Goal: Use online tool/utility: Use online tool/utility

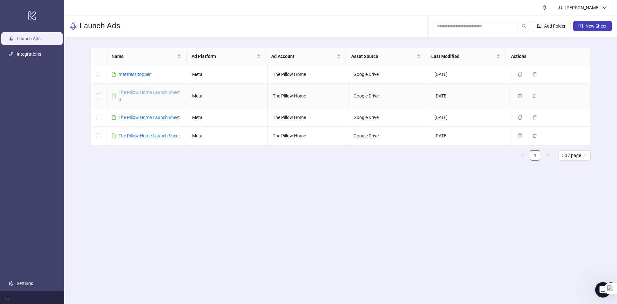
click at [144, 95] on link "The Pillow Home Launch Sheet 3" at bounding box center [149, 96] width 61 height 12
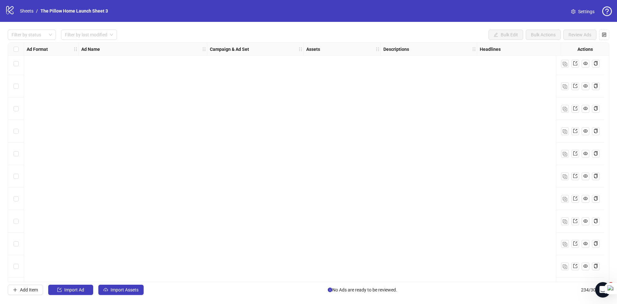
scroll to position [5044, 0]
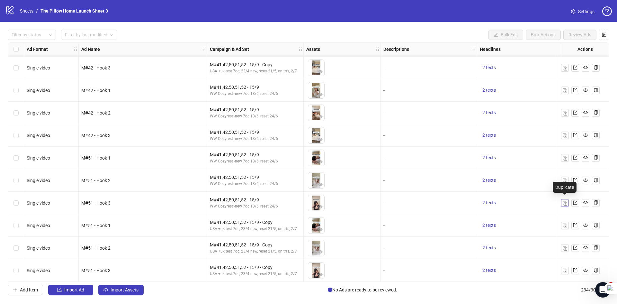
click at [568, 199] on button "button" at bounding box center [565, 203] width 8 height 8
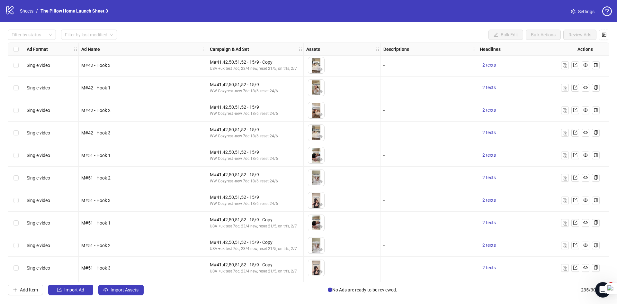
scroll to position [5067, 0]
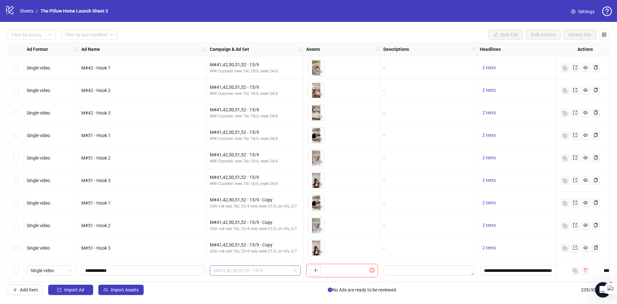
click at [219, 271] on span "M#41,42,50,51,52 - 15/9" at bounding box center [255, 271] width 83 height 10
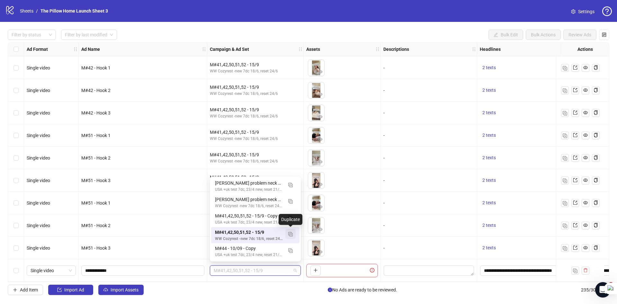
click at [289, 237] on button "button" at bounding box center [291, 234] width 10 height 10
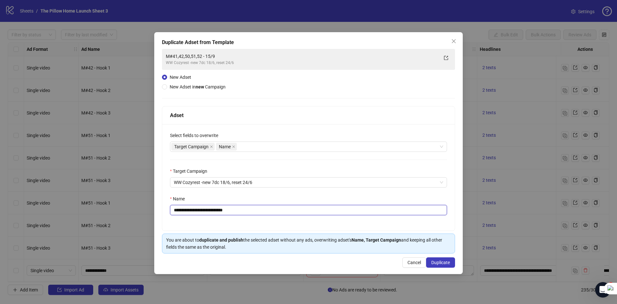
drag, startPoint x: 252, startPoint y: 210, endPoint x: 182, endPoint y: 218, distance: 70.6
click at [182, 218] on div "**********" at bounding box center [308, 177] width 293 height 106
type input "**********"
click at [437, 258] on button "Duplicate" at bounding box center [440, 262] width 29 height 10
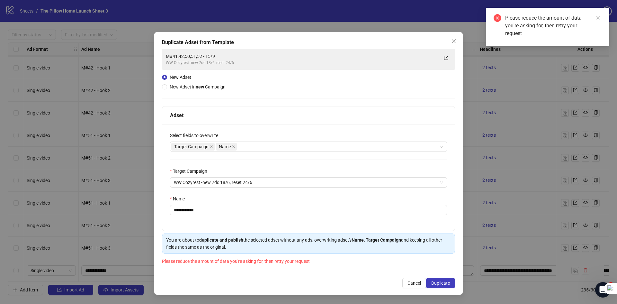
drag, startPoint x: 452, startPoint y: 42, endPoint x: 470, endPoint y: 17, distance: 31.0
click at [452, 42] on icon "close" at bounding box center [454, 41] width 5 height 5
